Goal: Information Seeking & Learning: Understand process/instructions

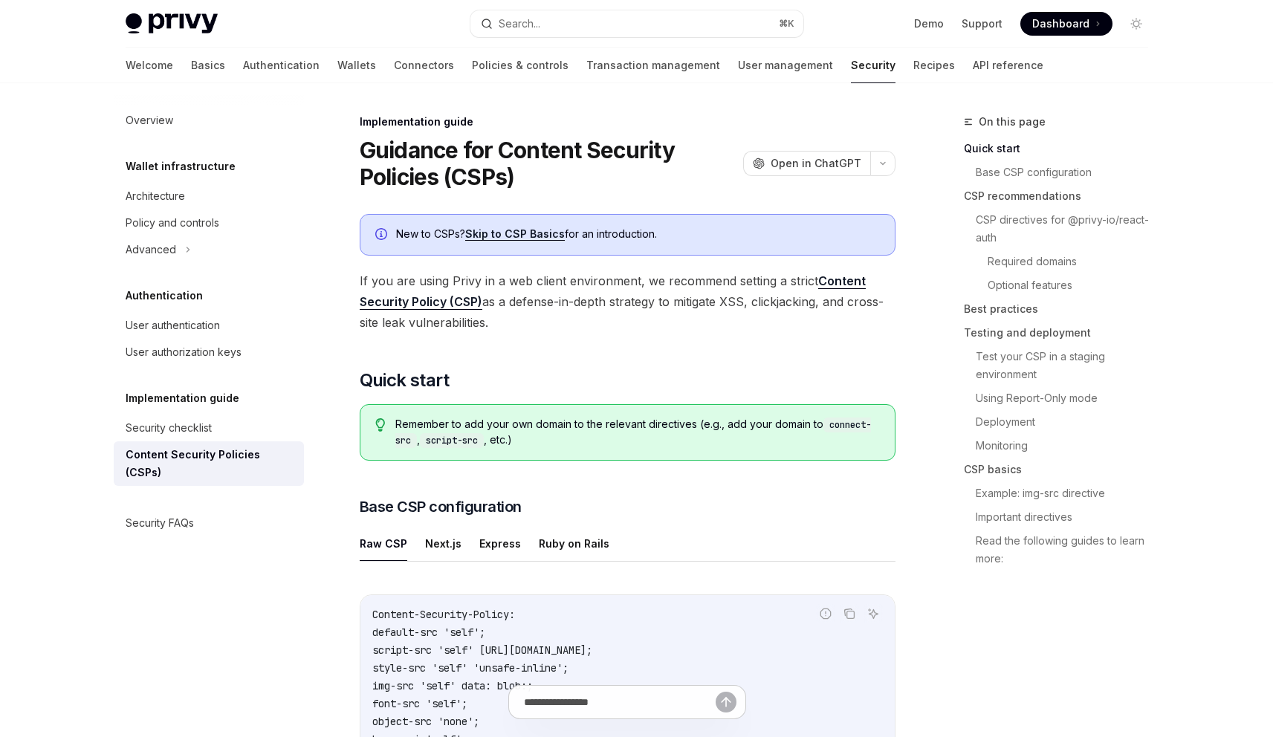
click at [667, 277] on span "If you are using Privy in a web client environment, we recommend setting a stri…" at bounding box center [628, 302] width 536 height 62
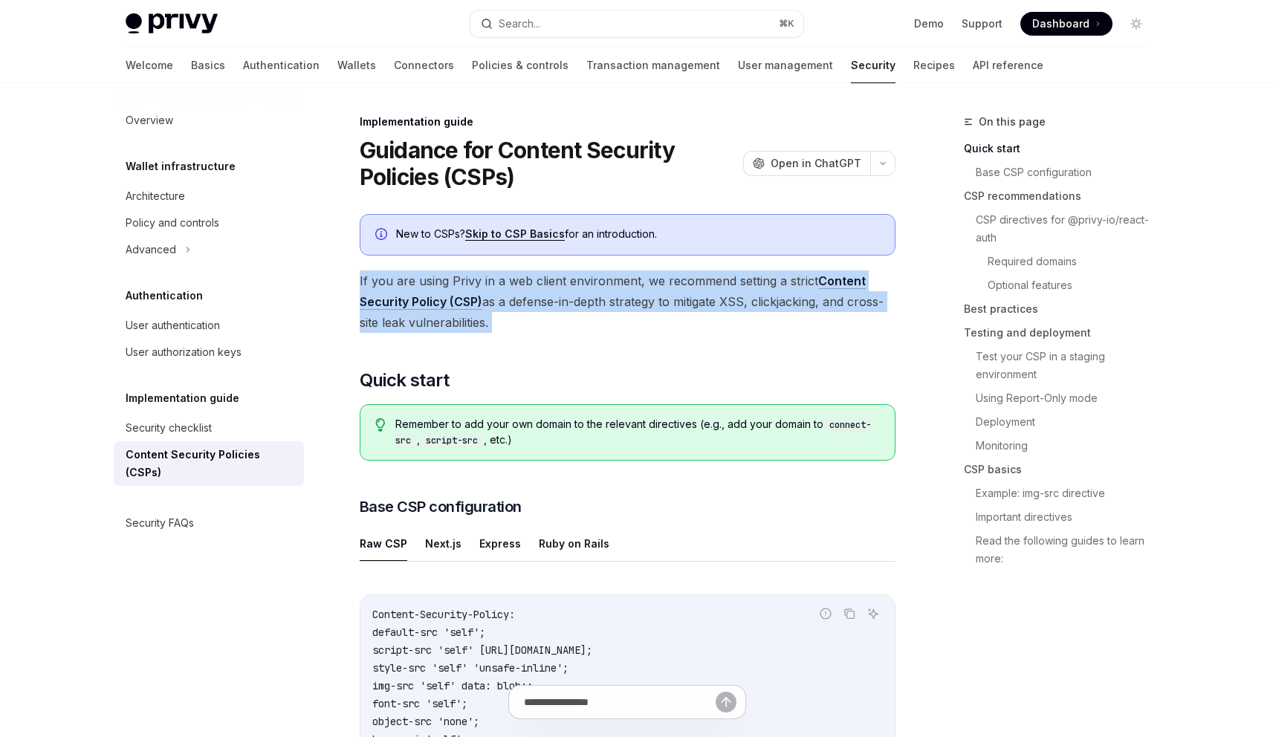
click at [667, 277] on span "If you are using Privy in a web client environment, we recommend setting a stri…" at bounding box center [628, 302] width 536 height 62
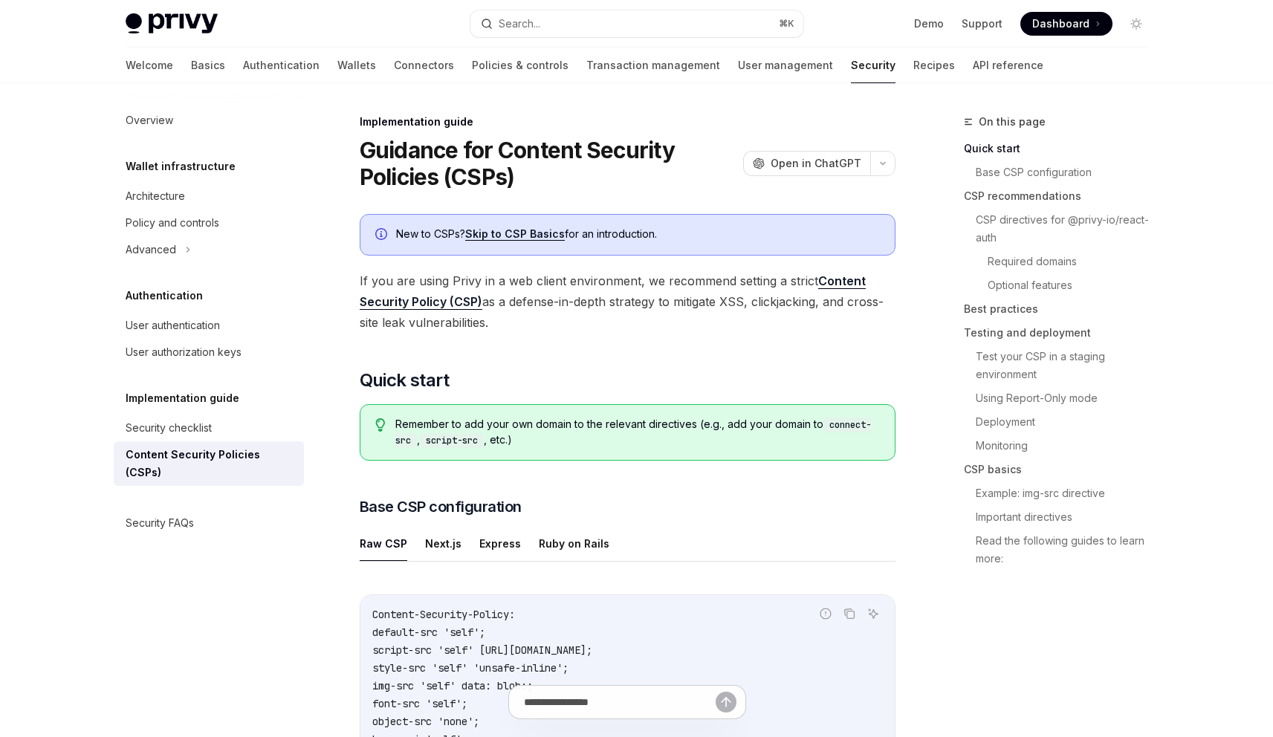
click at [662, 299] on span "If you are using Privy in a web client environment, we recommend setting a stri…" at bounding box center [628, 302] width 536 height 62
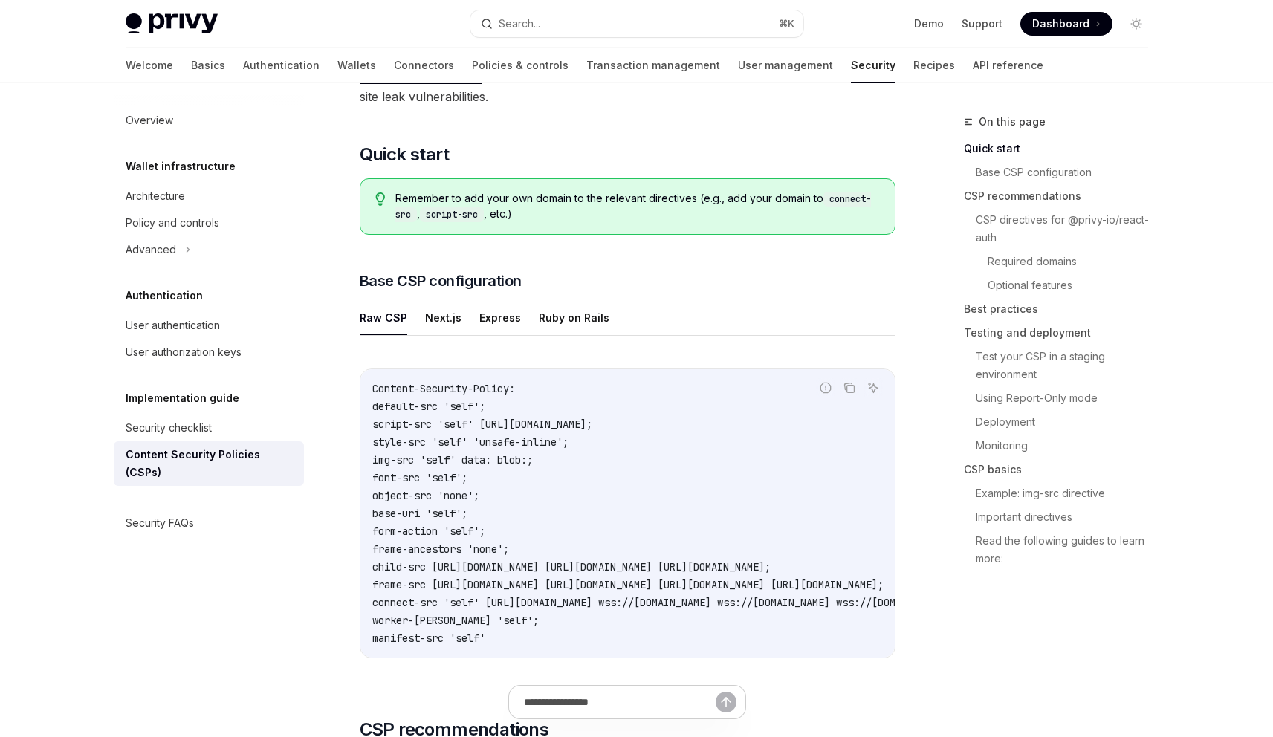
scroll to position [137, 0]
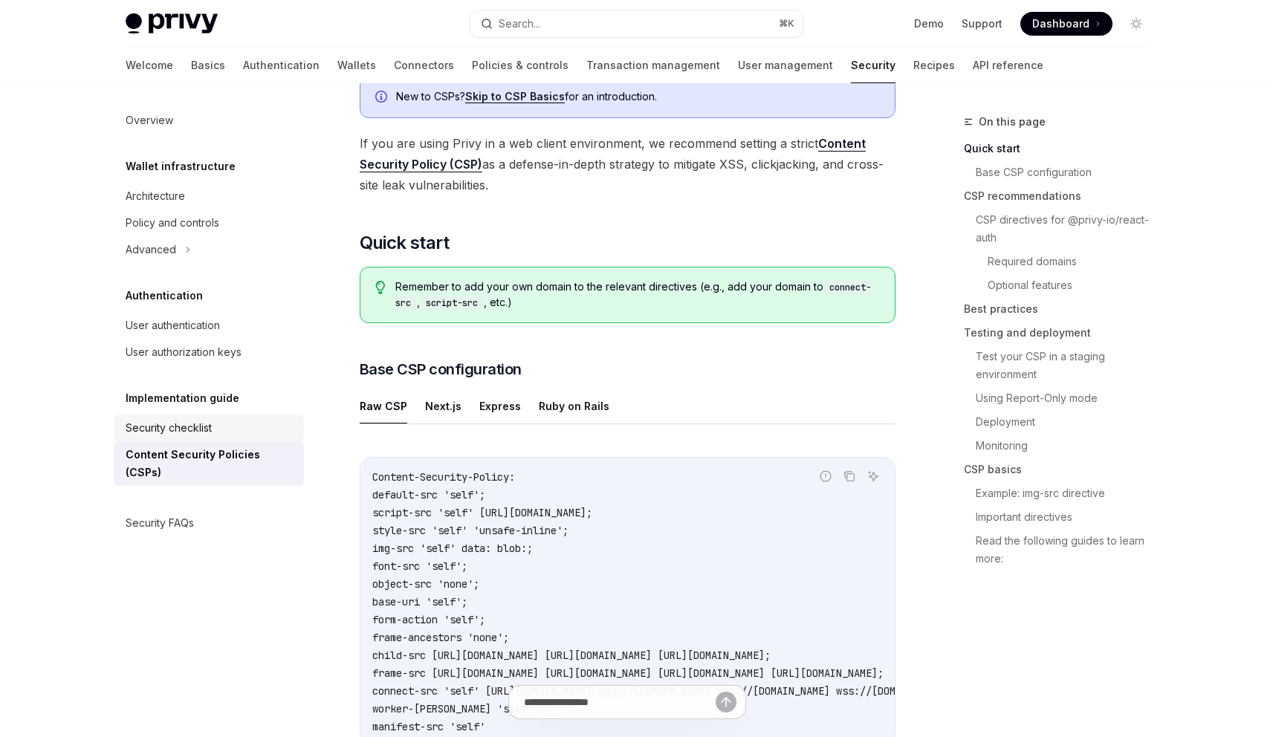
click at [150, 424] on div "Security checklist" at bounding box center [169, 428] width 86 height 18
type textarea "*"
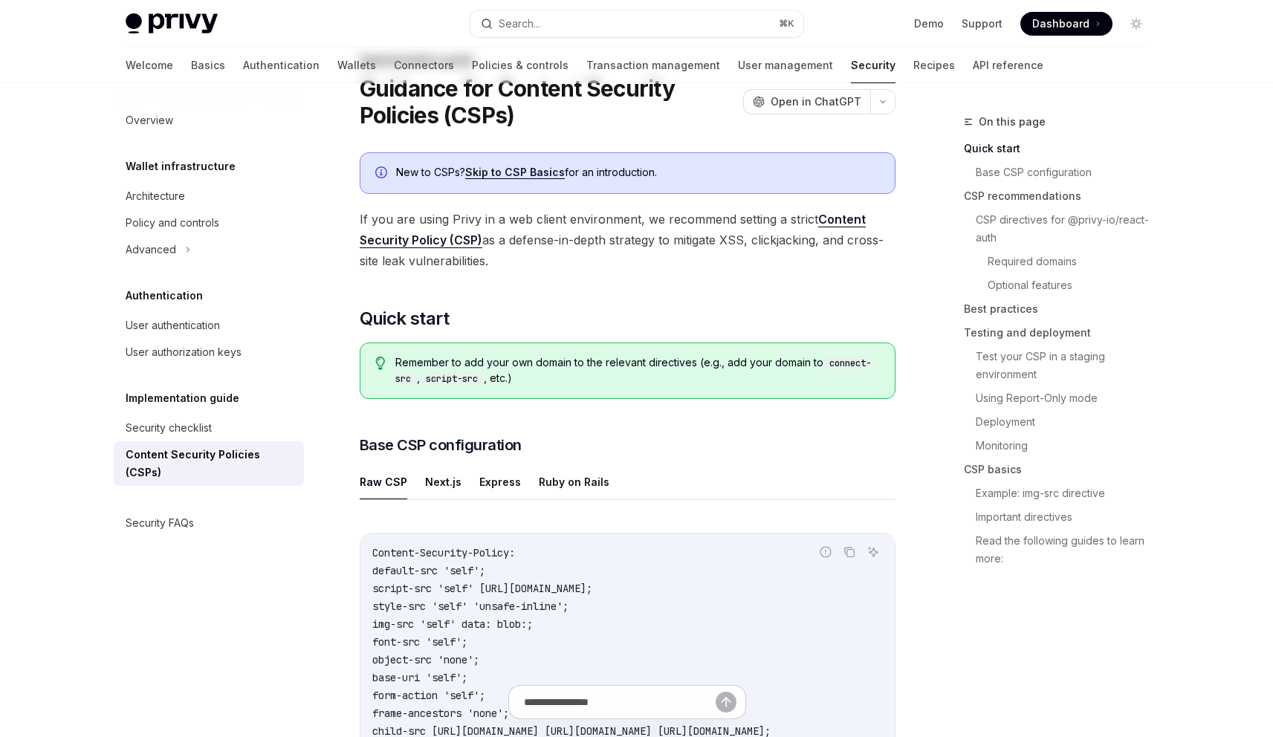
scroll to position [65, 0]
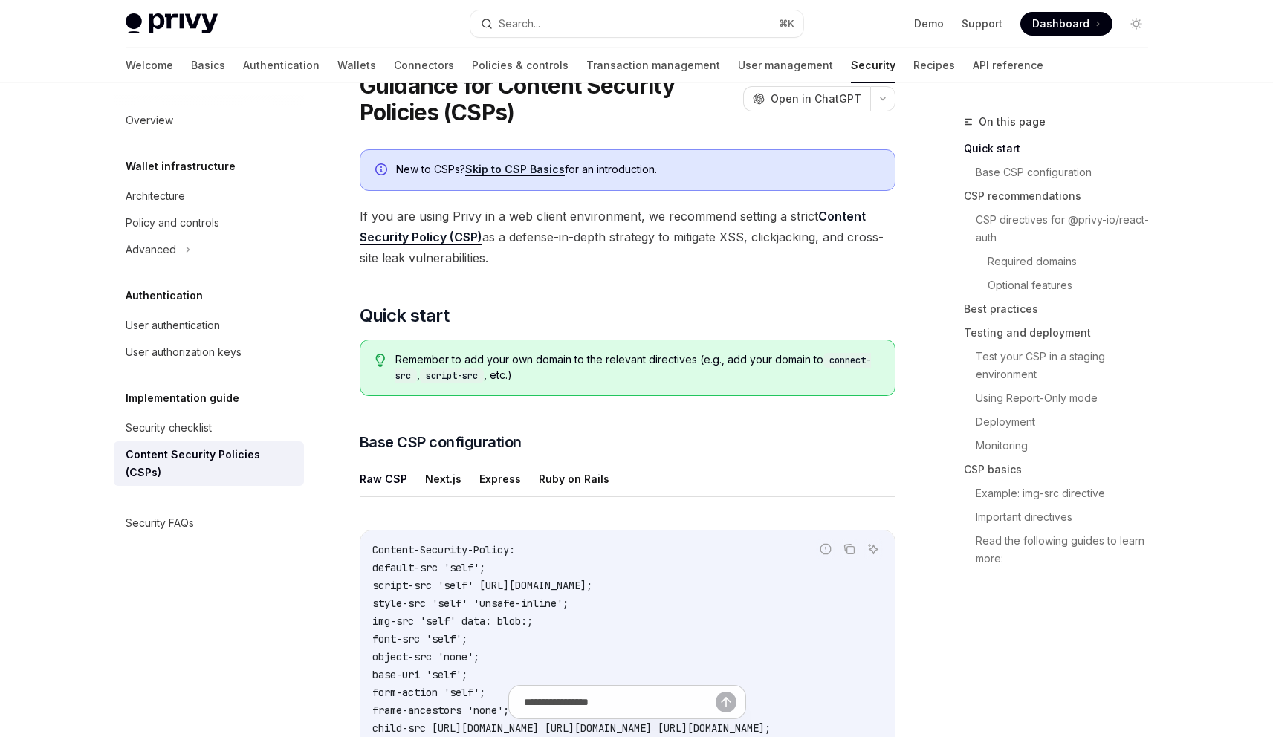
click at [528, 241] on span "If you are using Privy in a web client environment, we recommend setting a stri…" at bounding box center [628, 237] width 536 height 62
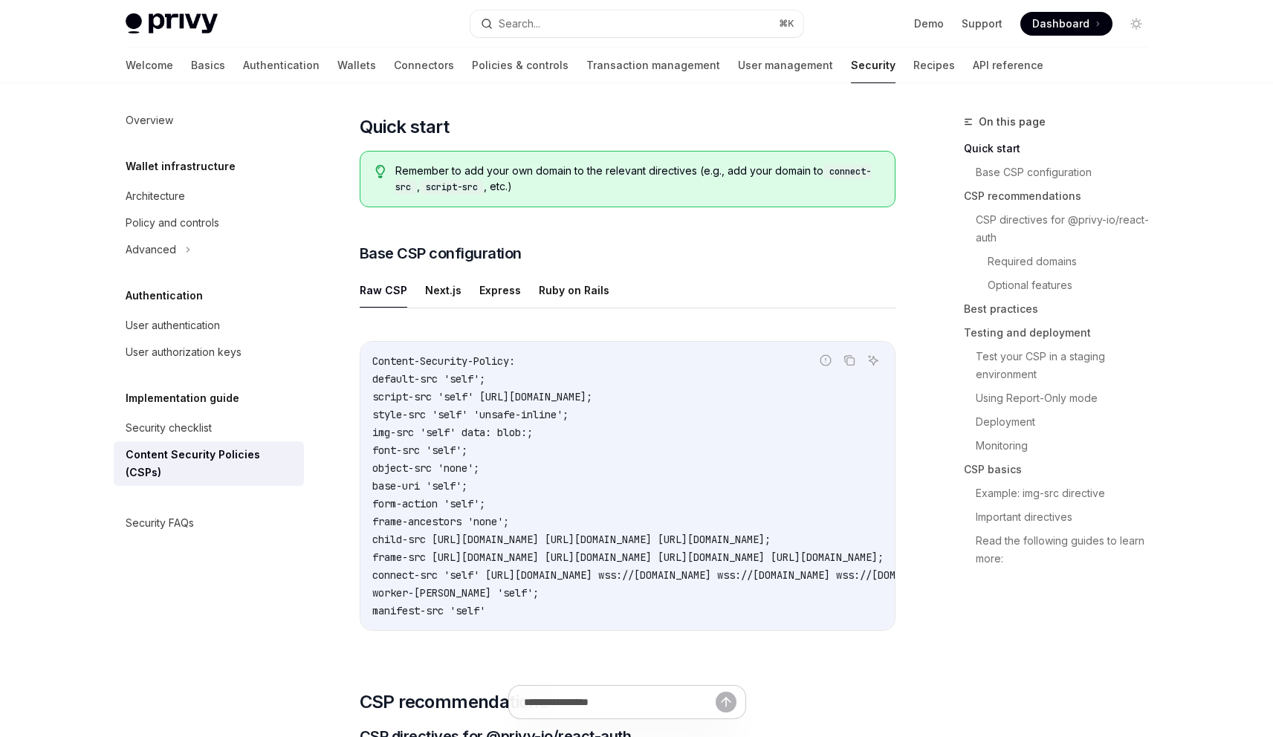
scroll to position [276, 0]
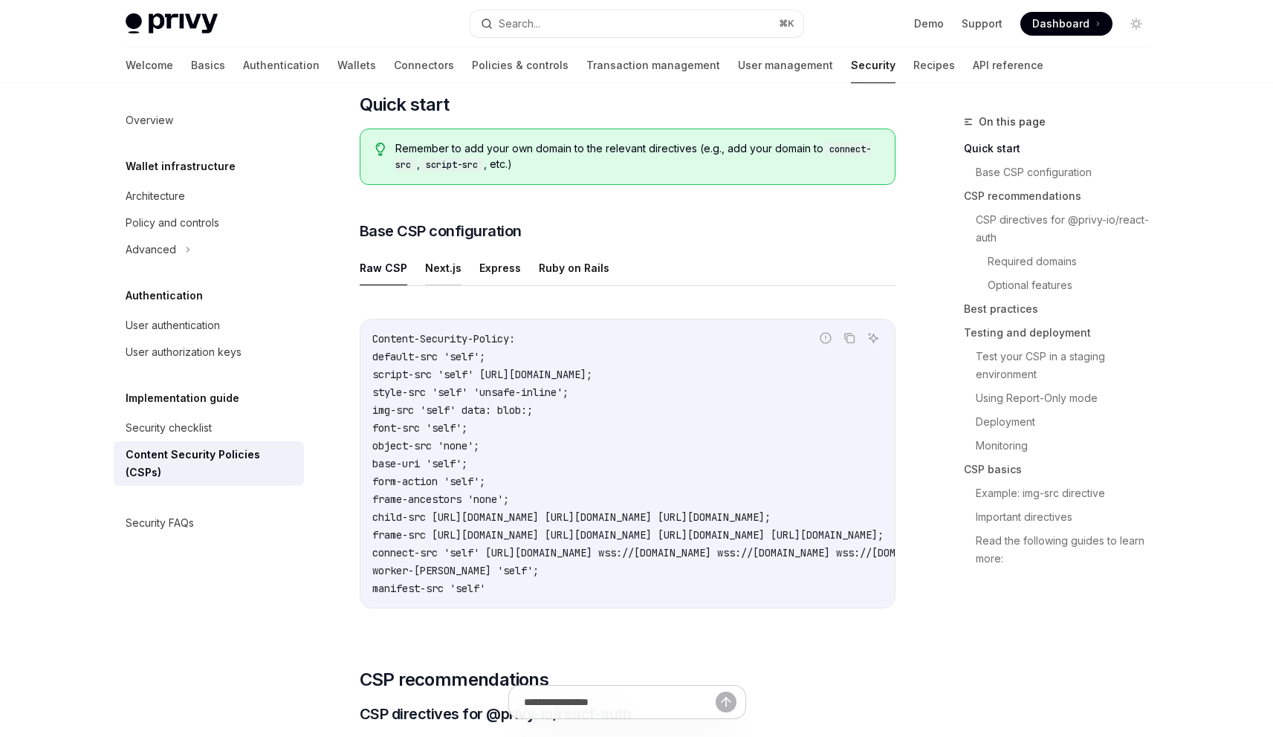
click at [441, 279] on button "Next.js" at bounding box center [443, 267] width 36 height 35
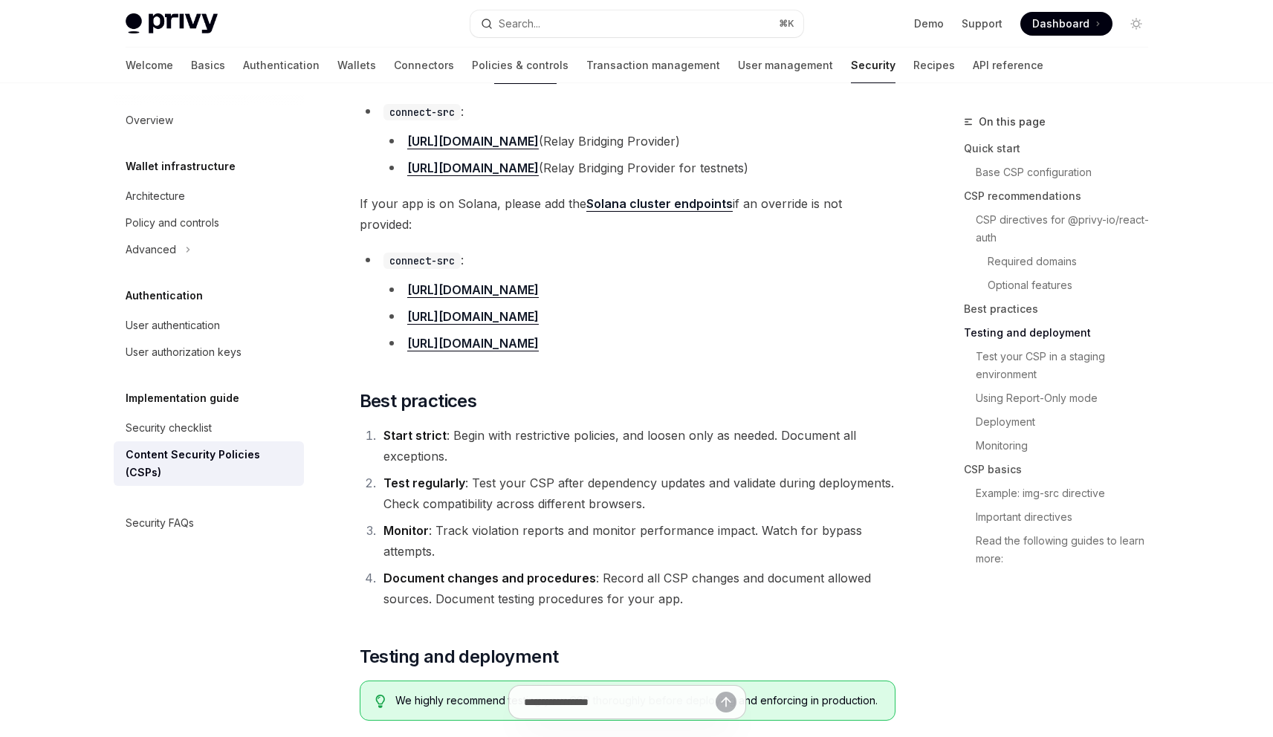
scroll to position [2557, 0]
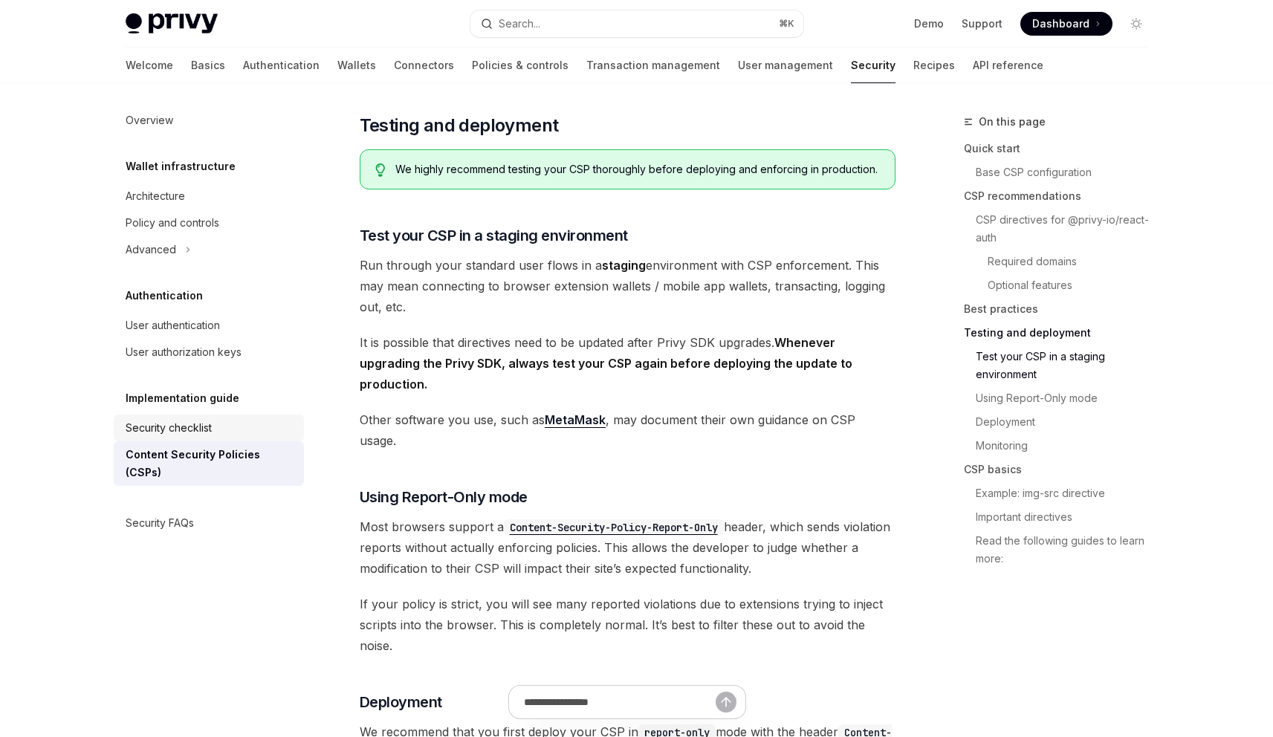
click at [198, 435] on div "Security checklist" at bounding box center [169, 428] width 86 height 18
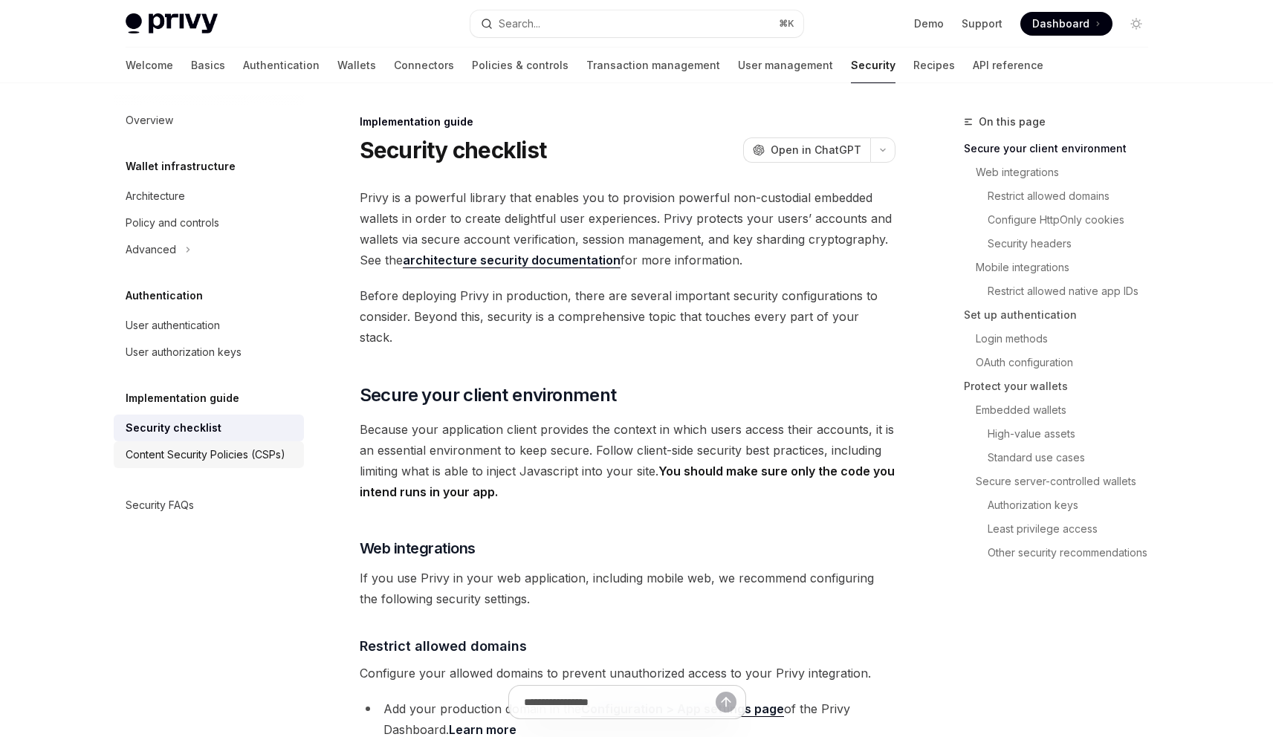
click at [236, 462] on div "Content Security Policies (CSPs)" at bounding box center [206, 455] width 160 height 18
type textarea "*"
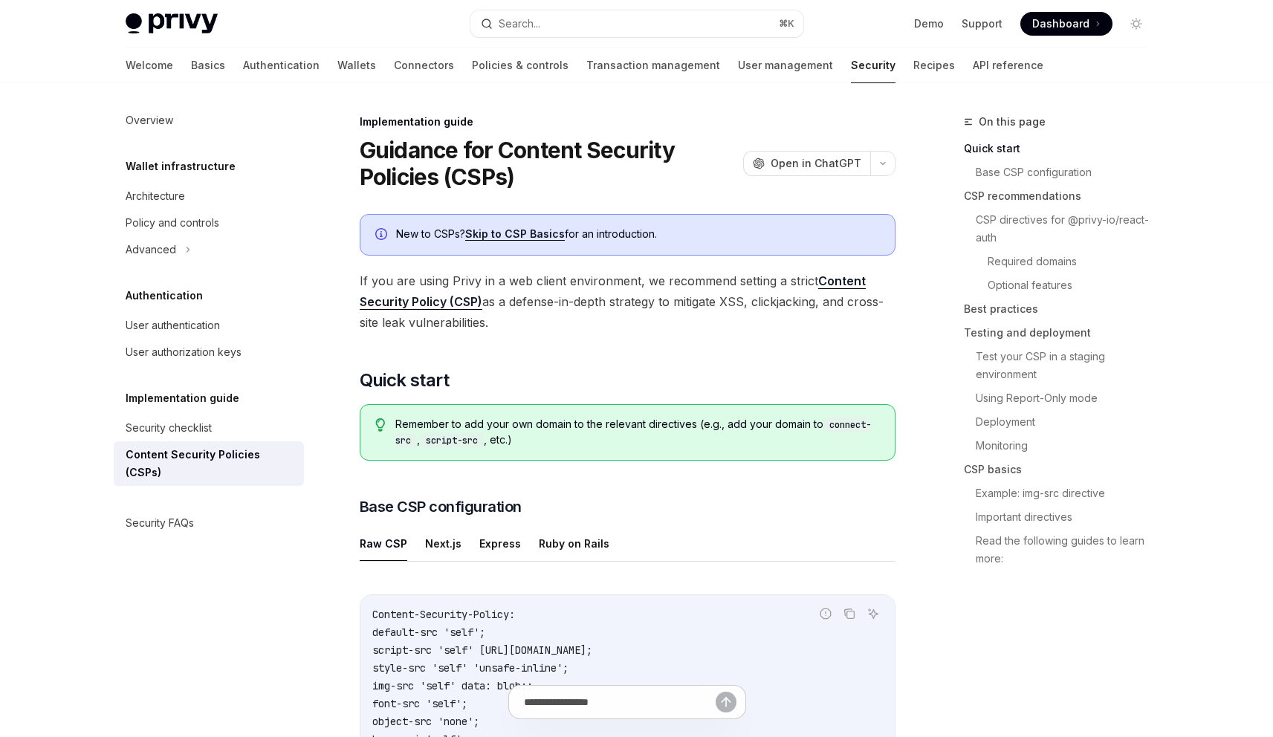
click at [564, 324] on span "If you are using Privy in a web client environment, we recommend setting a stri…" at bounding box center [628, 302] width 536 height 62
click at [583, 295] on span "If you are using Privy in a web client environment, we recommend setting a stri…" at bounding box center [628, 302] width 536 height 62
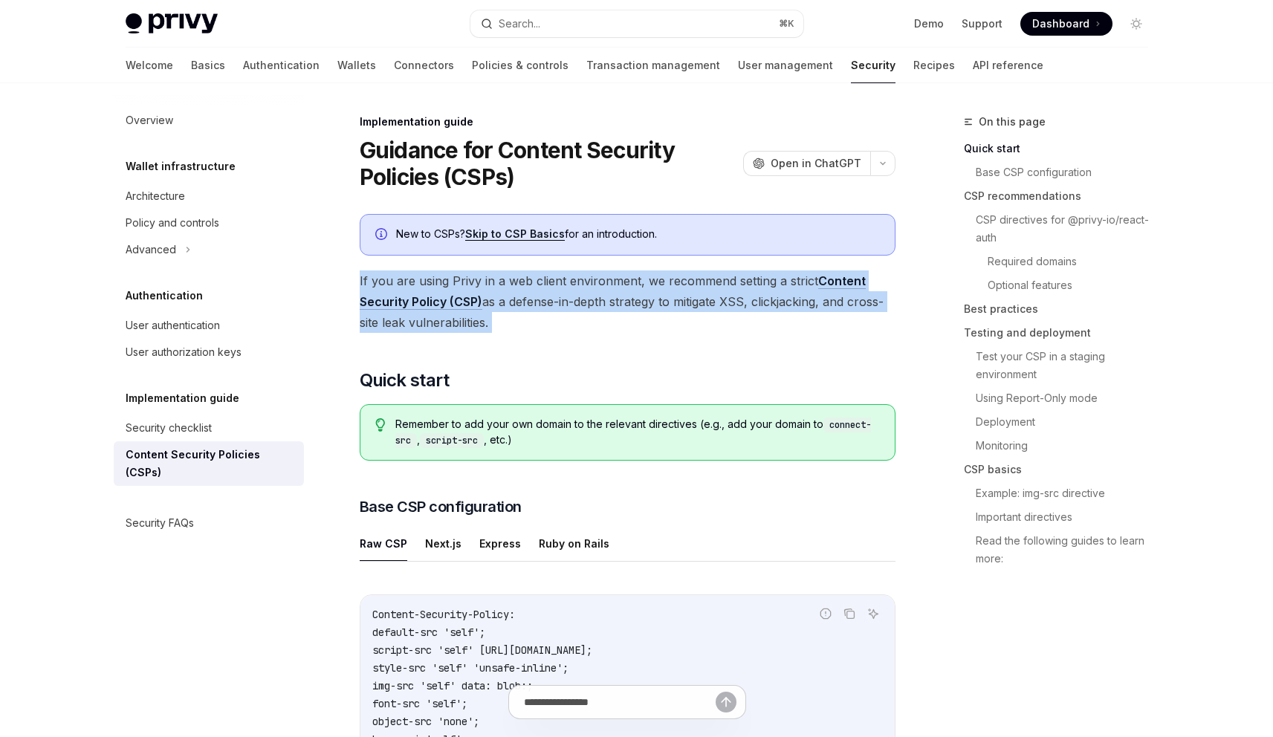
click at [583, 295] on span "If you are using Privy in a web client environment, we recommend setting a stri…" at bounding box center [628, 302] width 536 height 62
click at [590, 328] on span "If you are using Privy in a web client environment, we recommend setting a stri…" at bounding box center [628, 302] width 536 height 62
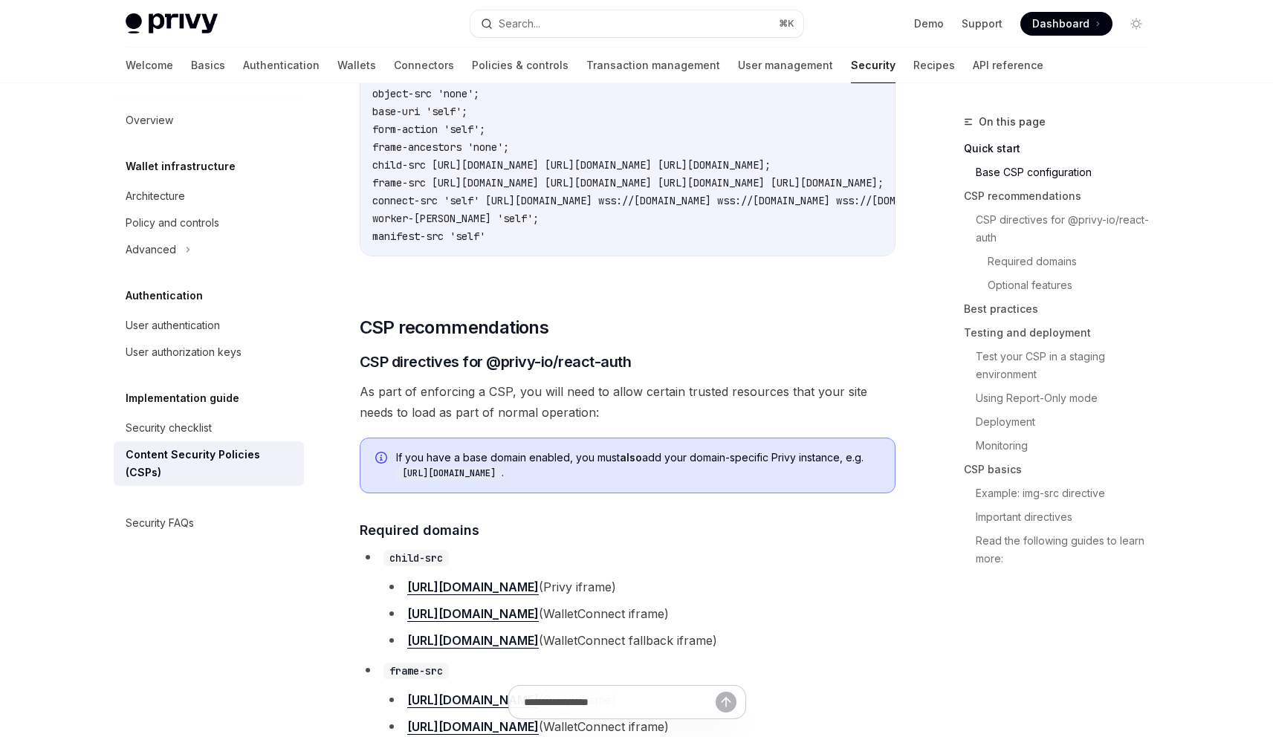
scroll to position [612, 0]
